Goal: Task Accomplishment & Management: Use online tool/utility

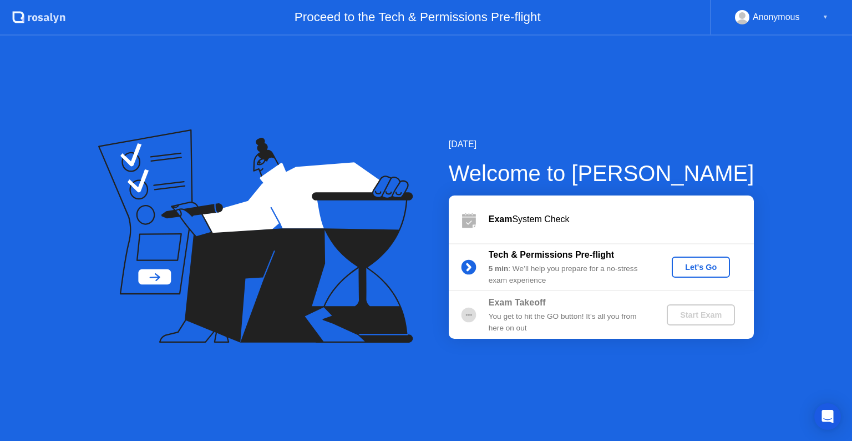
click at [694, 271] on div "Let's Go" at bounding box center [700, 266] width 49 height 9
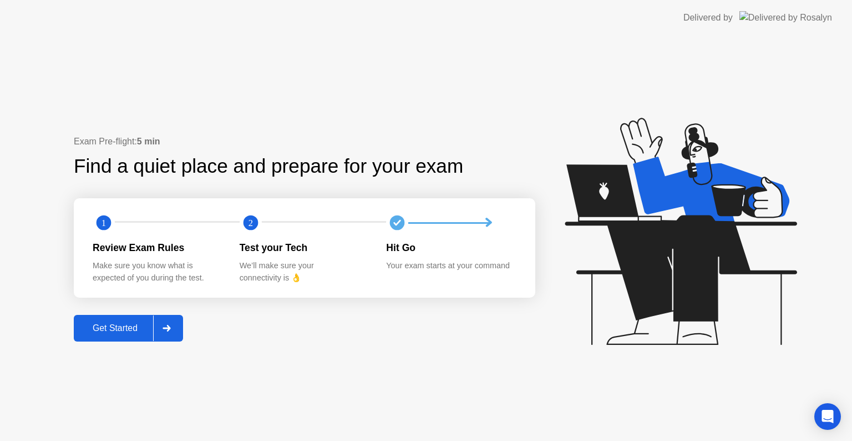
click at [148, 324] on div "Get Started" at bounding box center [115, 328] width 76 height 10
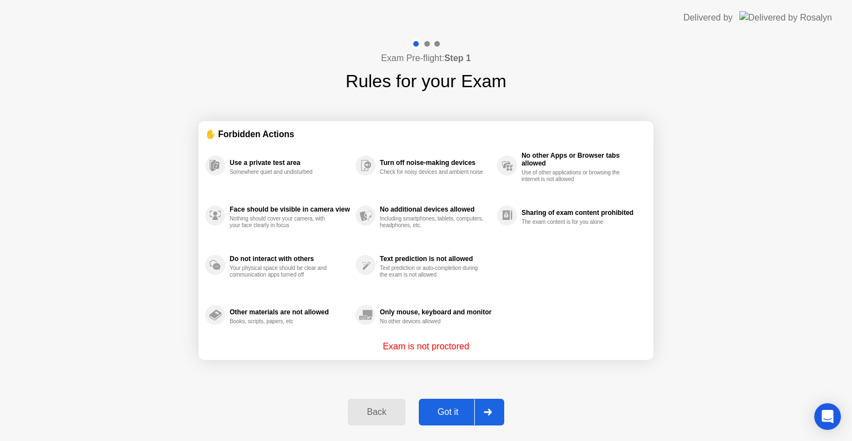
click at [460, 413] on div "Got it" at bounding box center [448, 412] width 52 height 10
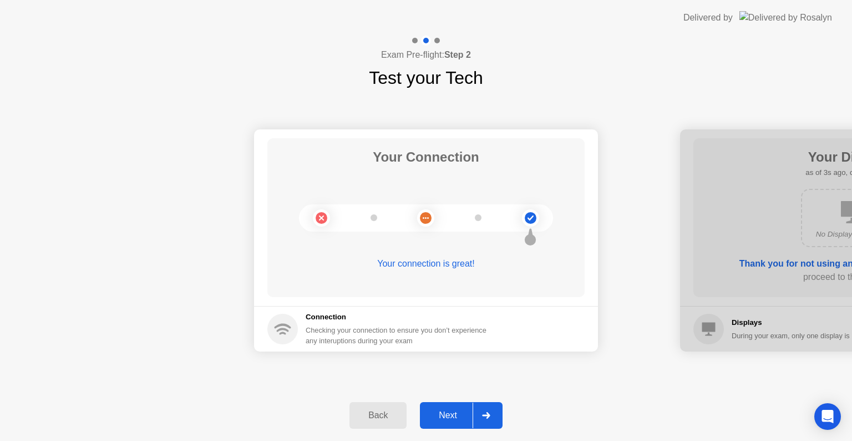
click at [462, 406] on button "Next" at bounding box center [461, 415] width 83 height 27
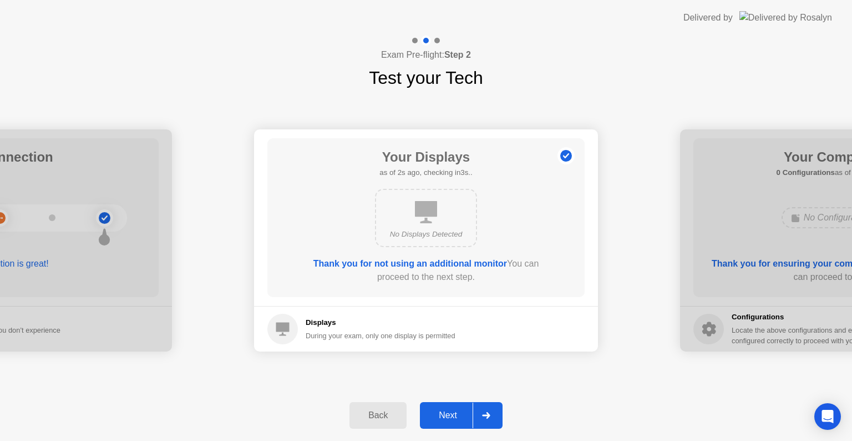
click at [453, 407] on button "Next" at bounding box center [461, 415] width 83 height 27
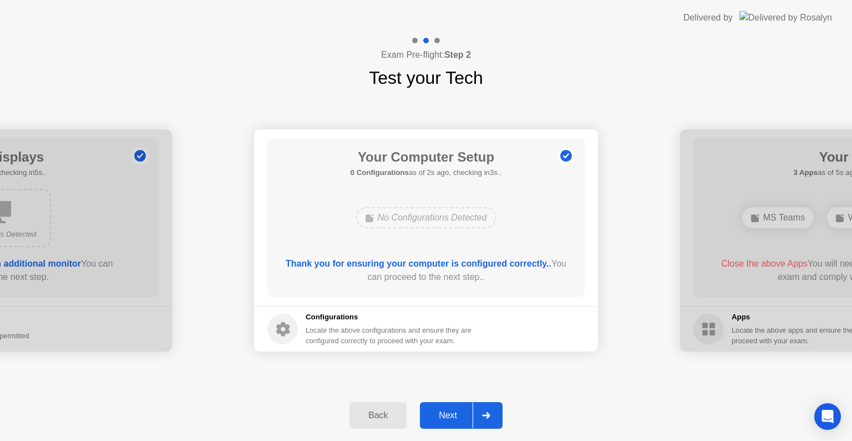
click at [451, 412] on div "Next" at bounding box center [447, 415] width 49 height 10
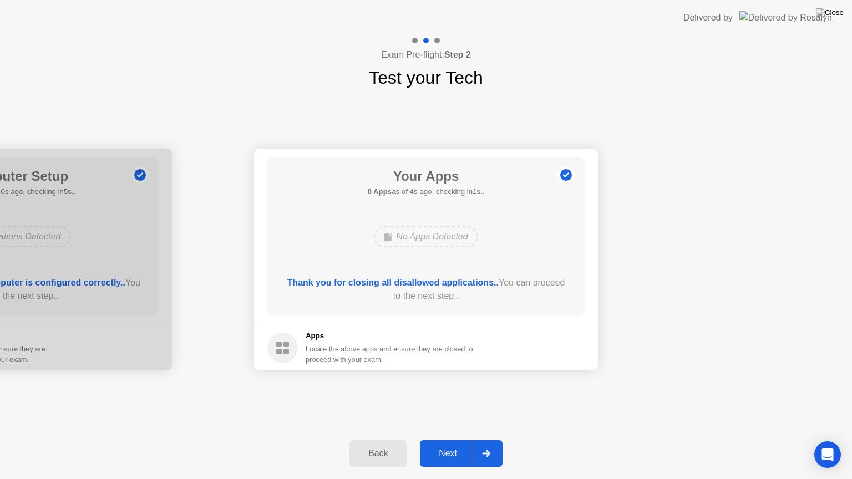
click at [438, 440] on div "Next" at bounding box center [447, 454] width 49 height 10
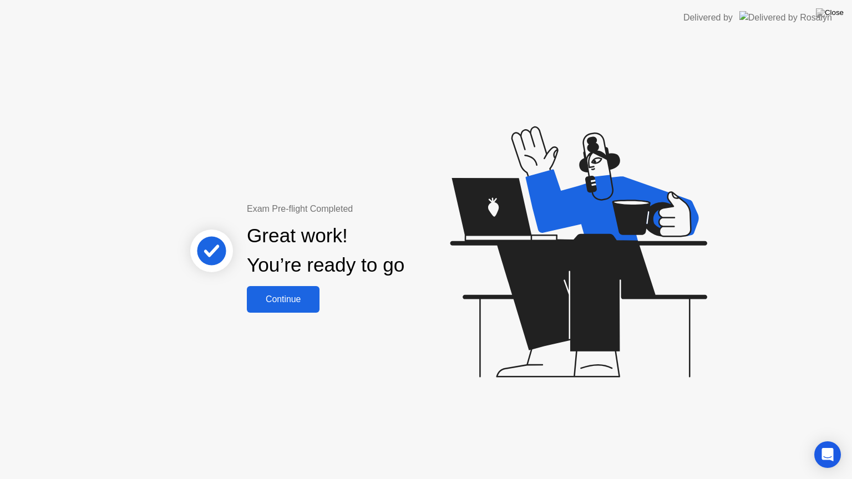
click at [300, 303] on div "Continue" at bounding box center [283, 300] width 66 height 10
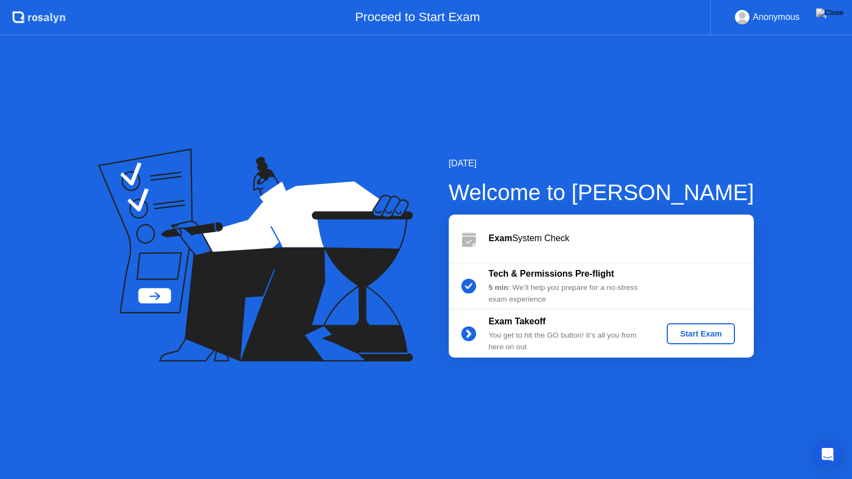
click at [699, 333] on div "Start Exam" at bounding box center [700, 334] width 59 height 9
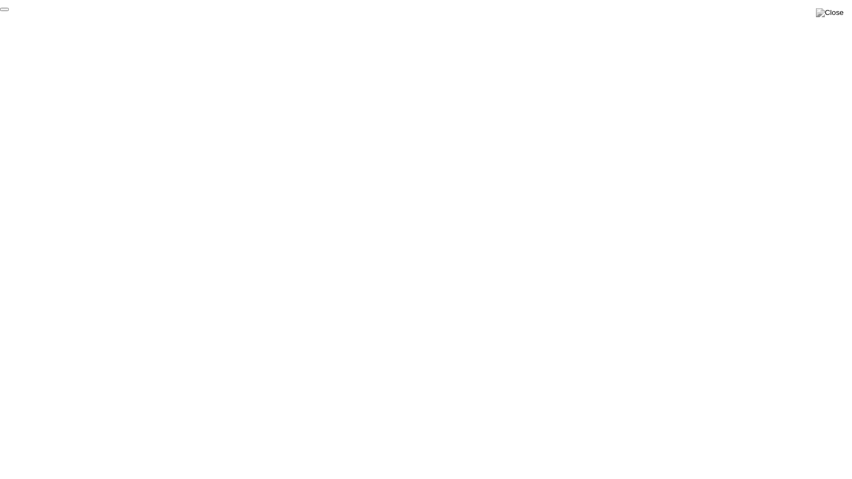
click div "End Proctoring Session"
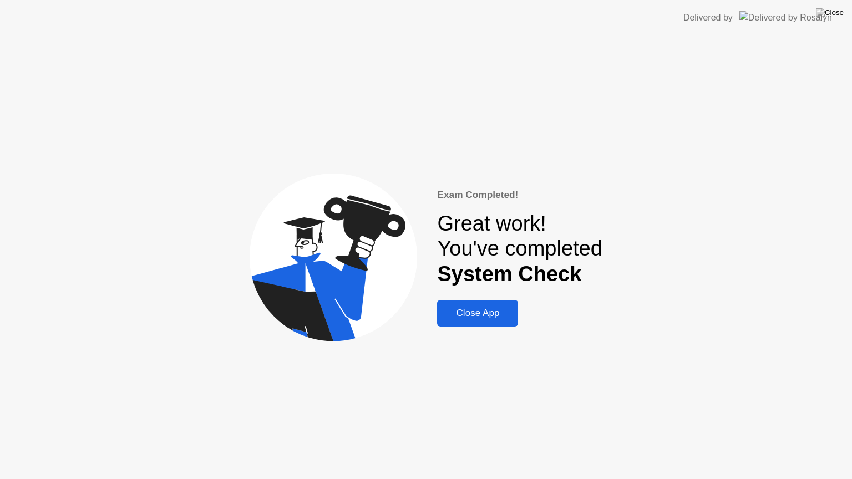
click at [507, 314] on div "Close App" at bounding box center [478, 313] width 74 height 11
